Goal: Find specific fact: Find specific page/section

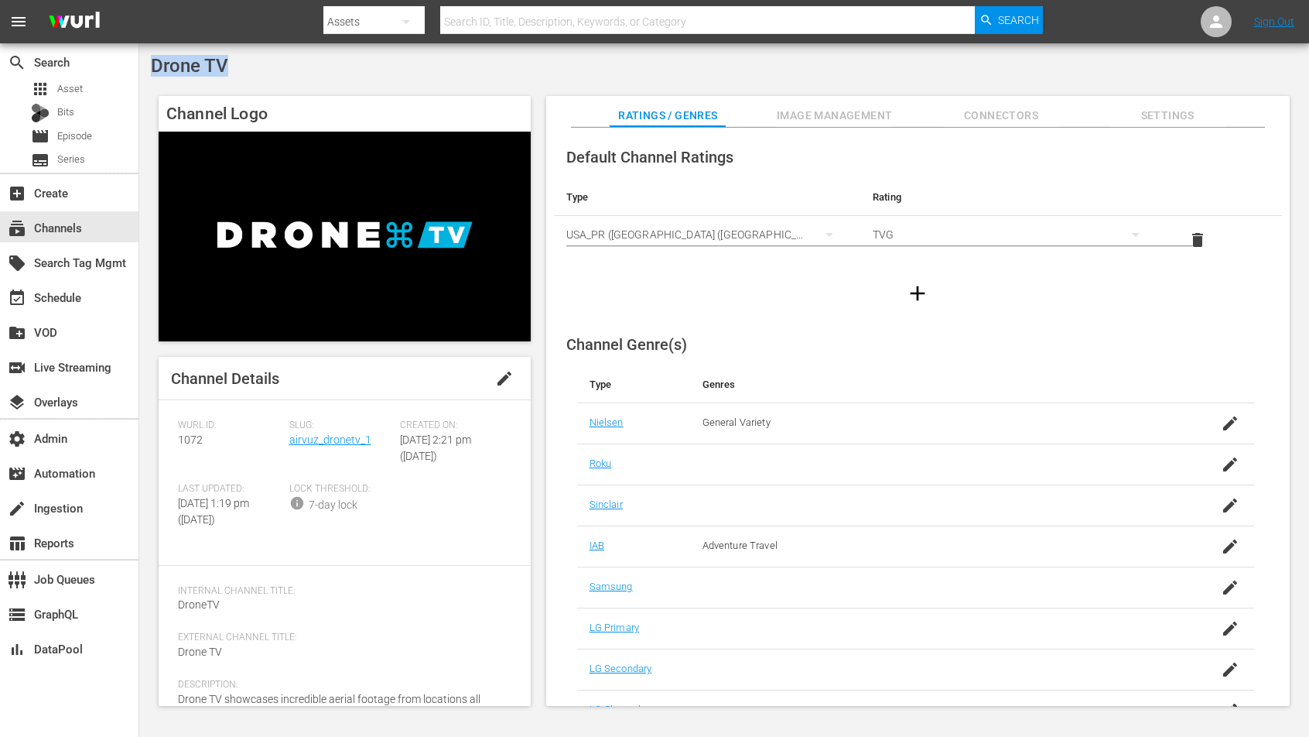
drag, startPoint x: 257, startPoint y: 68, endPoint x: 146, endPoint y: 72, distance: 110.7
click at [146, 72] on div "Drone TV Channel Logo Channel Details edit [PERSON_NAME] ID: 1072 Slug: airvuz_…" at bounding box center [724, 384] width 1170 height 683
copy span "Drone TV"
drag, startPoint x: 371, startPoint y: 447, endPoint x: 287, endPoint y: 440, distance: 84.7
click at [289, 440] on div "Slug: airvuz_dronetv_1" at bounding box center [344, 450] width 111 height 63
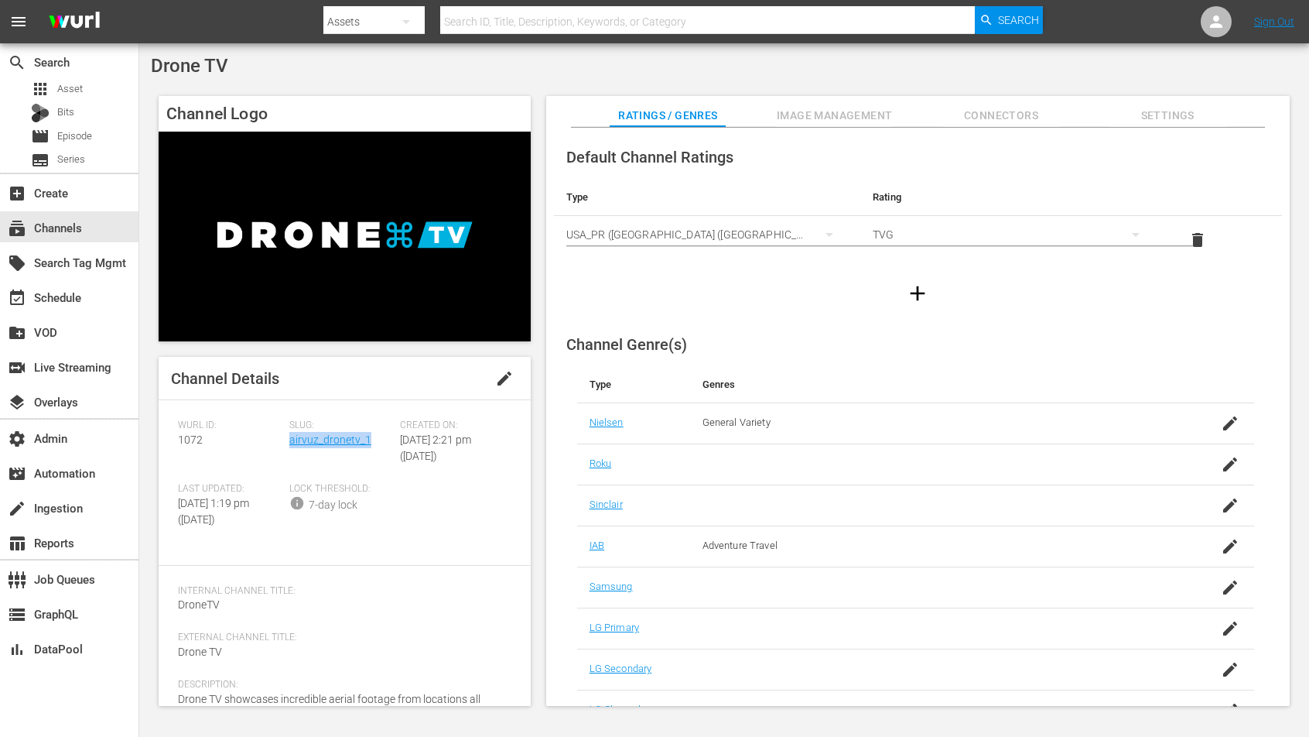
copy link "airvuz_dronetv_1"
click at [178, 441] on span "1072" at bounding box center [190, 439] width 25 height 12
copy span "1072"
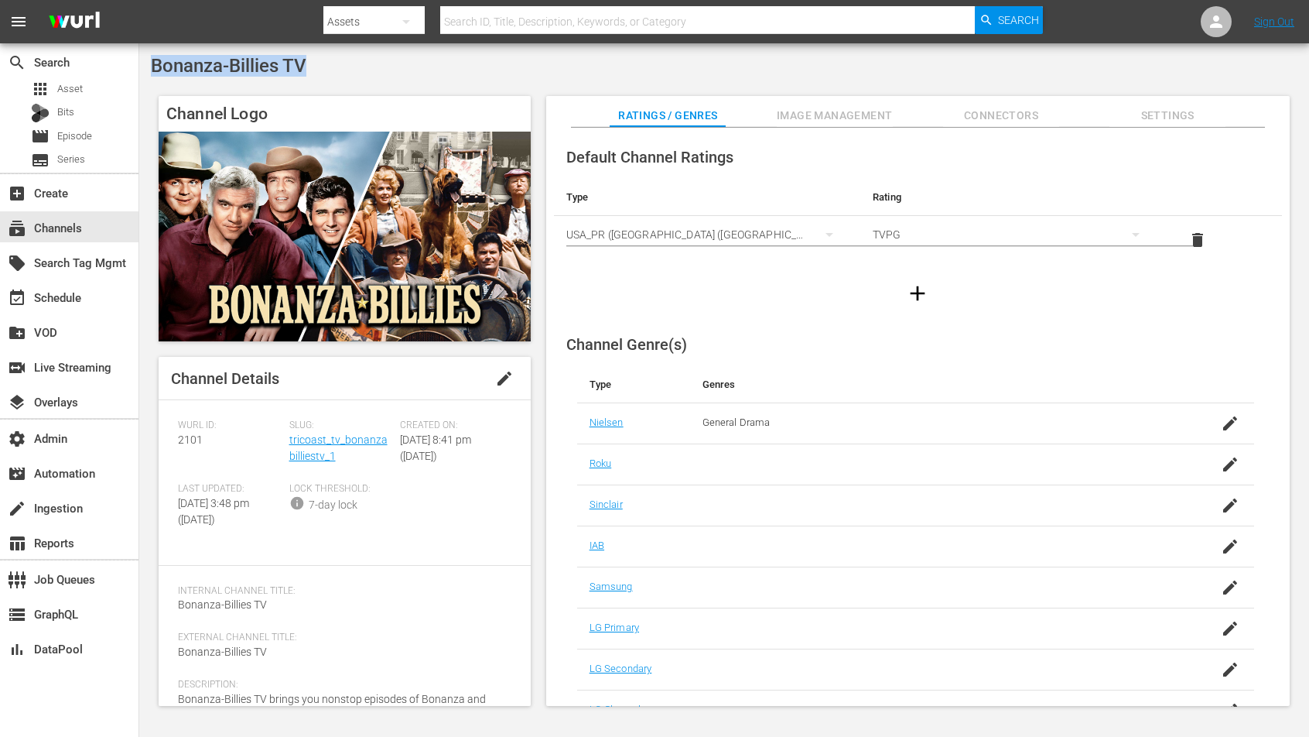
drag, startPoint x: 323, startPoint y: 59, endPoint x: 218, endPoint y: 43, distance: 105.7
click at [154, 65] on div "Bonanza-Billies TV" at bounding box center [724, 66] width 1147 height 22
copy span "Bonanza-Billies TV"
drag, startPoint x: 331, startPoint y: 459, endPoint x: 288, endPoint y: 444, distance: 45.8
click at [289, 444] on div "Slug: tricoast_tv_bonanzabilliestv_1" at bounding box center [344, 450] width 111 height 63
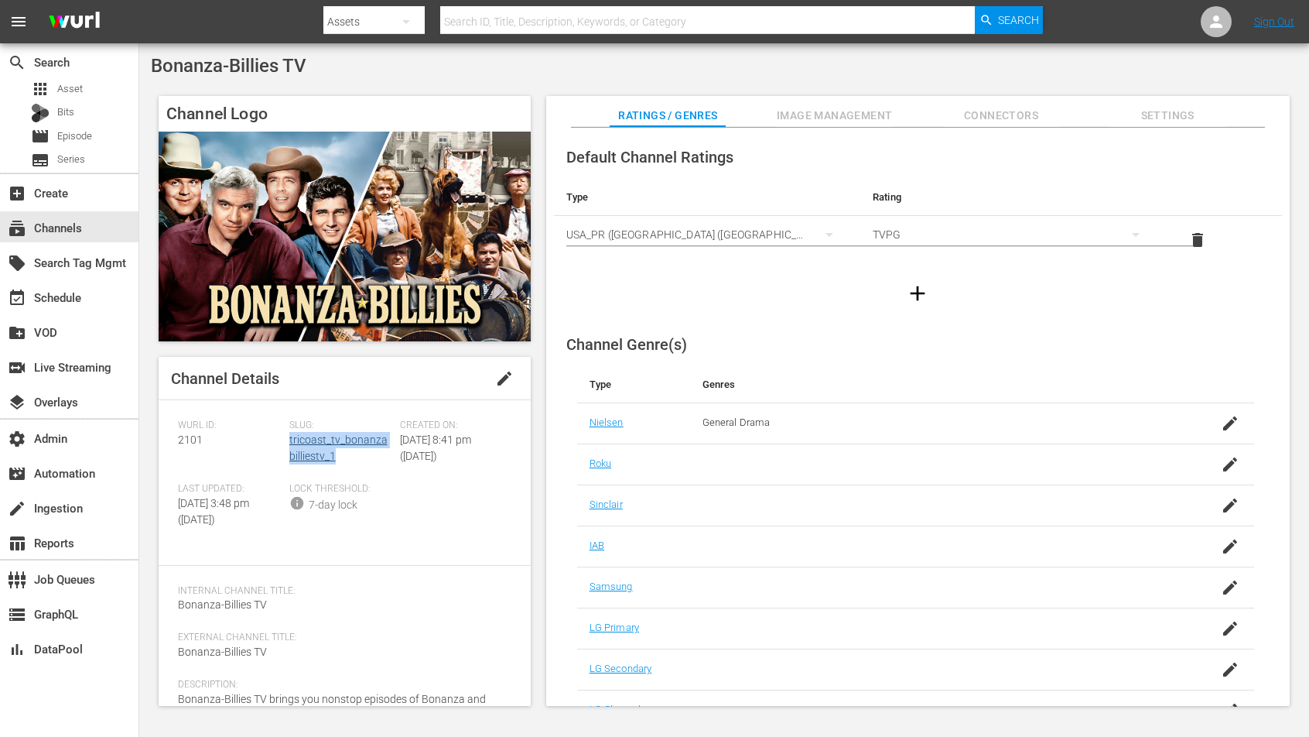
copy link "tricoast_tv_bonanzabilliestv_1"
click at [192, 441] on span "2101" at bounding box center [190, 439] width 25 height 12
copy span "2101"
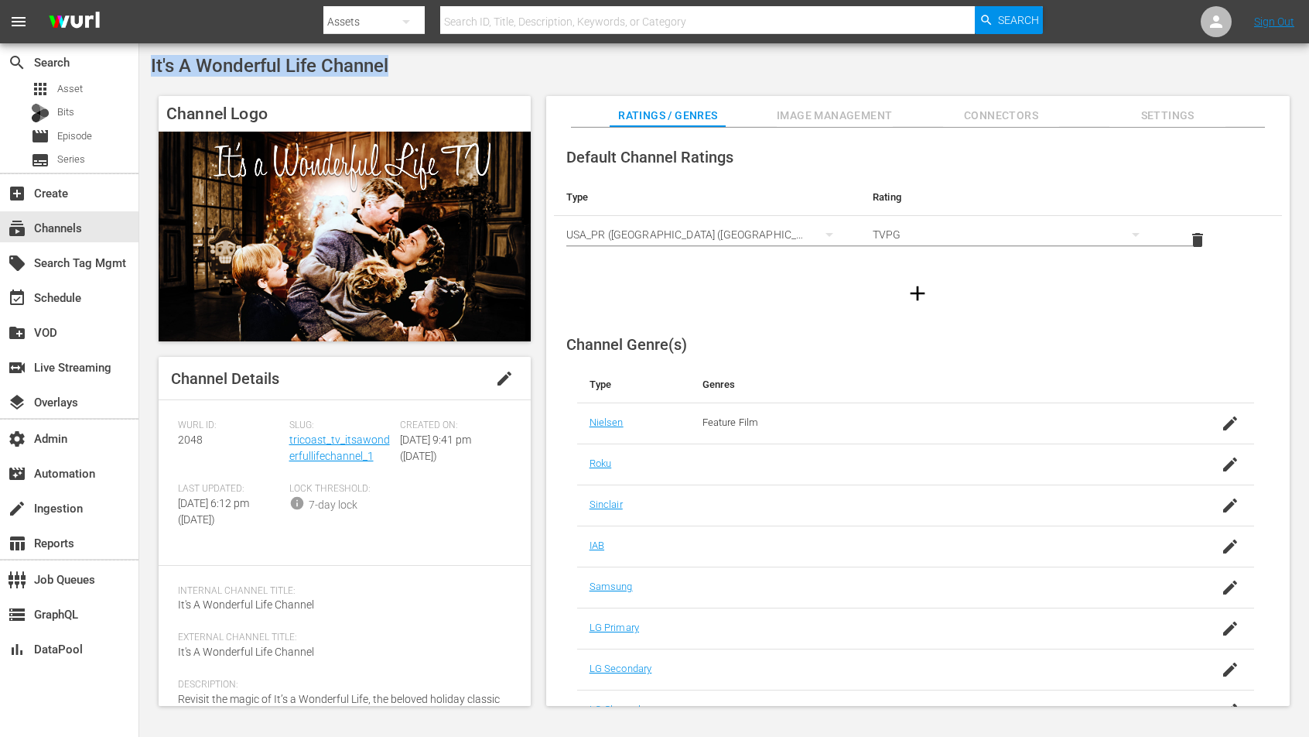
drag, startPoint x: 429, startPoint y: 72, endPoint x: 152, endPoint y: 63, distance: 276.4
click at [152, 63] on div "It's A Wonderful Life Channel" at bounding box center [724, 66] width 1147 height 22
copy span "It's A Wonderful Life Channel"
drag, startPoint x: 378, startPoint y: 456, endPoint x: 287, endPoint y: 441, distance: 92.5
click at [289, 441] on div "Slug: tricoast_tv_itsawonderfullifechannel_1" at bounding box center [344, 450] width 111 height 63
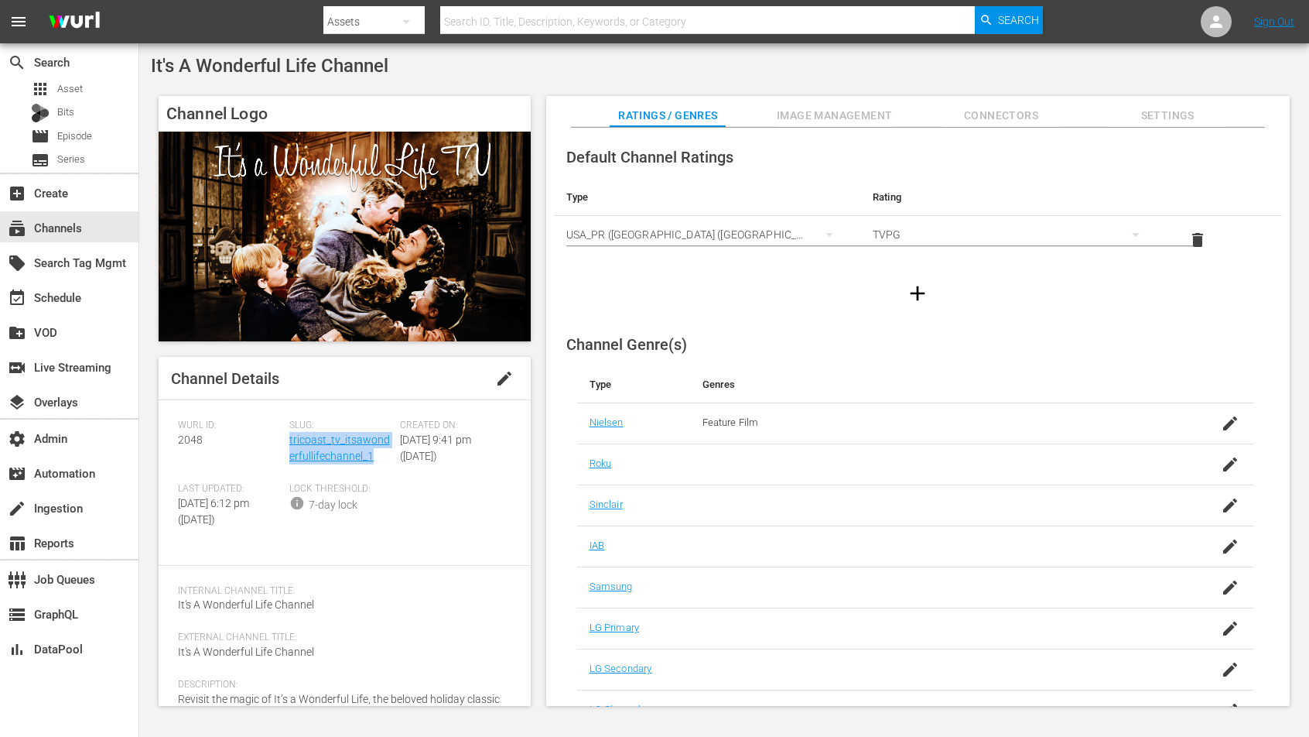
copy link "tricoast_tv_itsawonderfullifechannel_1"
click at [198, 439] on span "2048" at bounding box center [190, 439] width 25 height 12
copy span "2048"
